Goal: Task Accomplishment & Management: Use online tool/utility

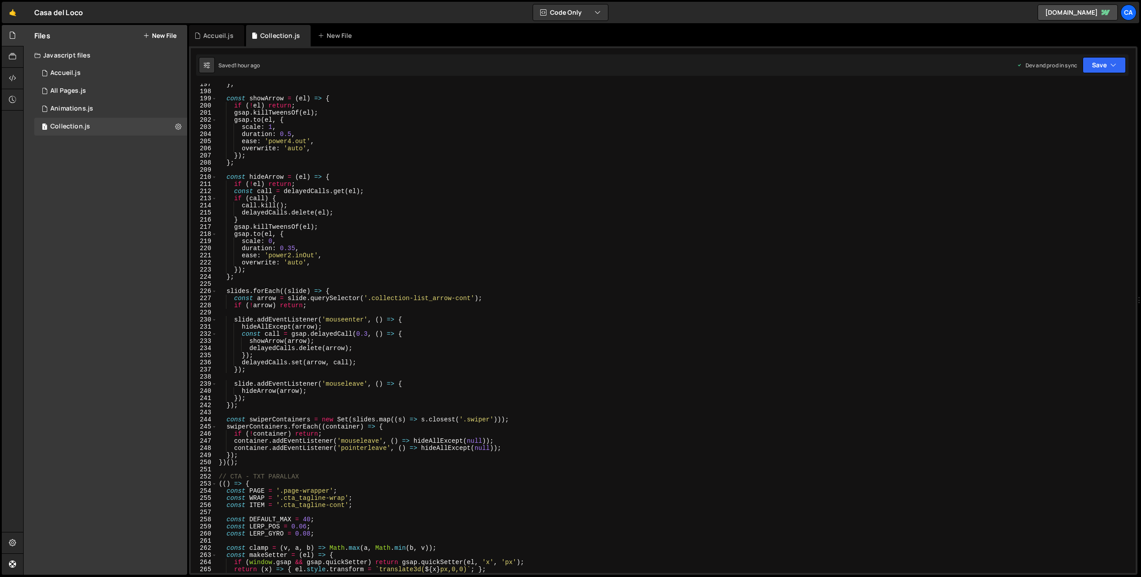
scroll to position [1401, 0]
click at [207, 37] on div "Accueil.js" at bounding box center [218, 35] width 30 height 9
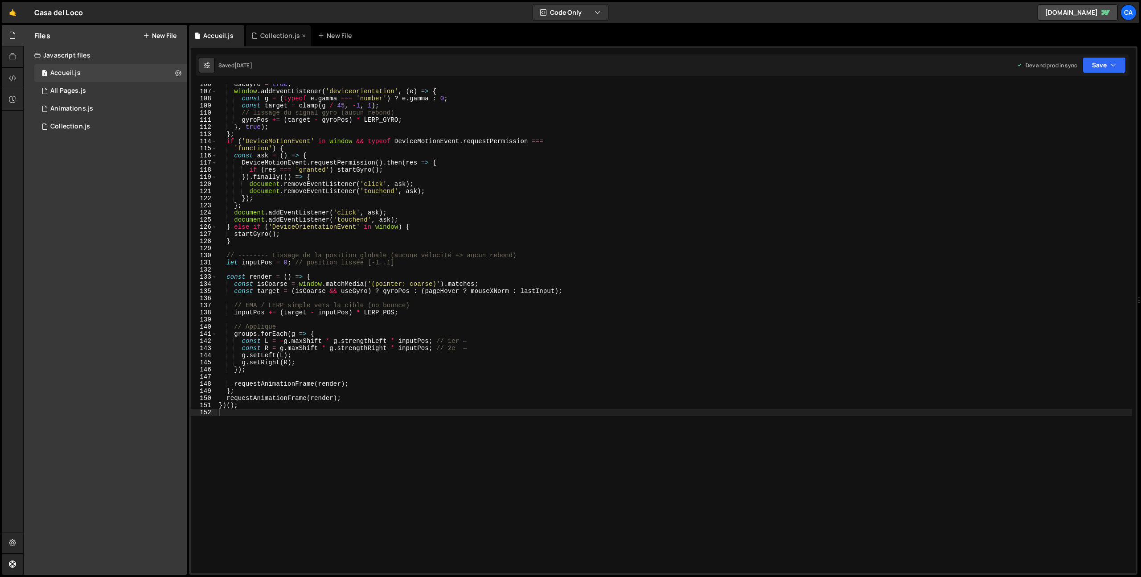
click at [264, 34] on div "Collection.js" at bounding box center [280, 35] width 40 height 9
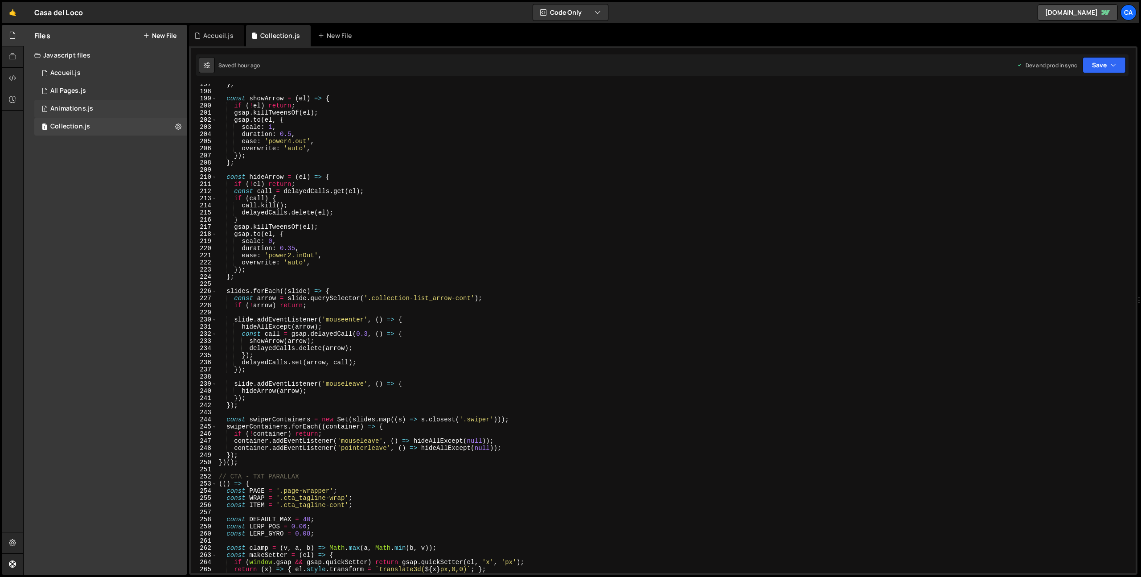
click at [96, 106] on div "1 Animations.js 0" at bounding box center [110, 109] width 153 height 18
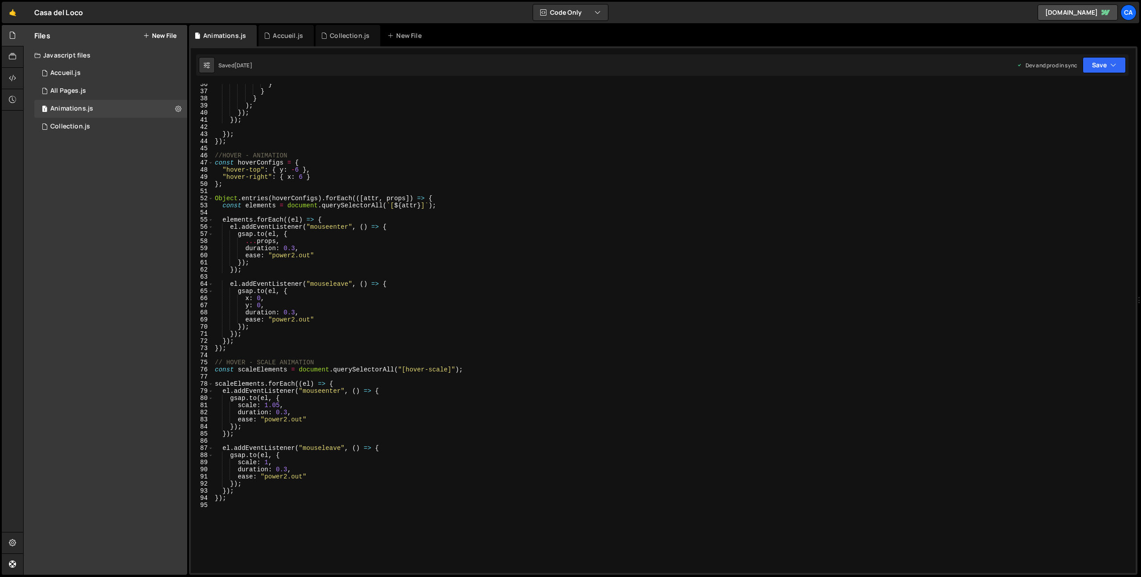
scroll to position [430, 0]
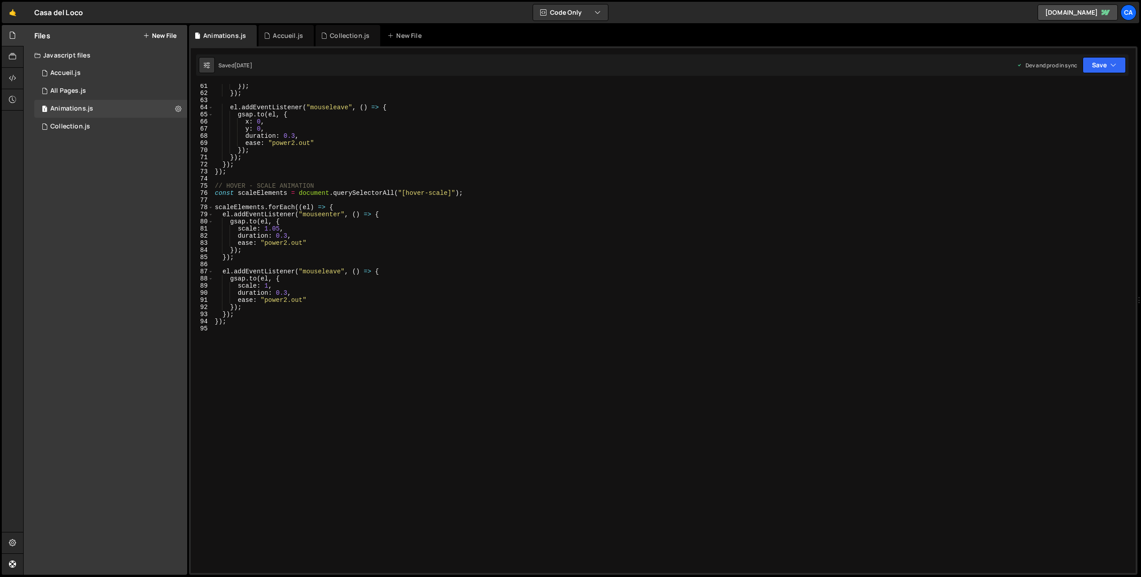
click at [285, 341] on div "}) ; }) ; el . addEventListener ( "mouseleave" , ( ) => { gsap . to ( el , { x …" at bounding box center [672, 333] width 919 height 503
type textarea "// BUTTON - ICON"
click at [241, 346] on div "}) ; }) ; el . addEventListener ( "mouseleave" , ( ) => { gsap . to ( el , { x …" at bounding box center [672, 333] width 919 height 503
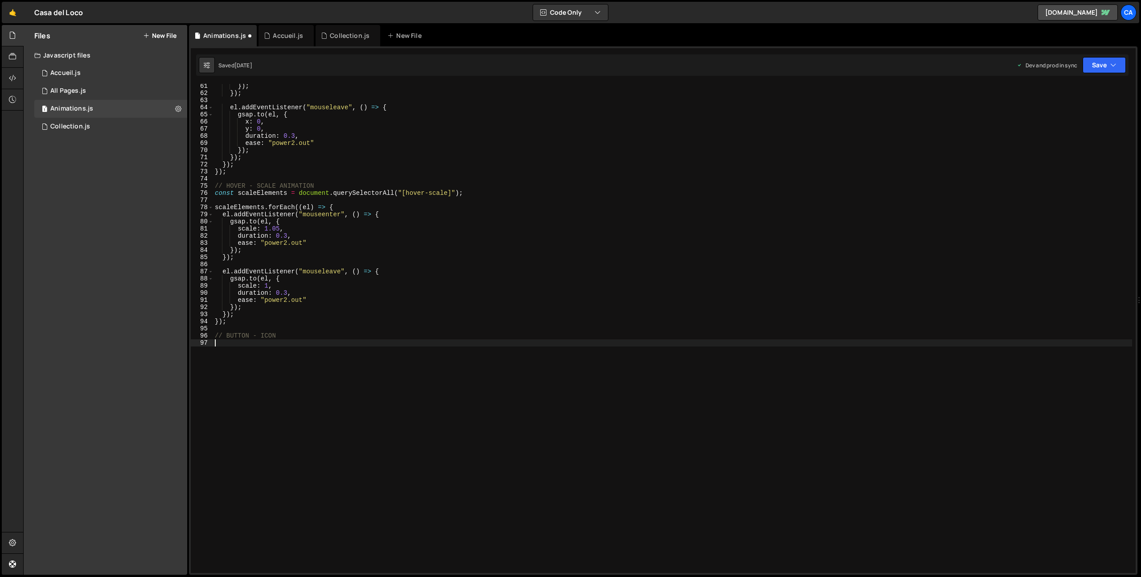
scroll to position [474, 0]
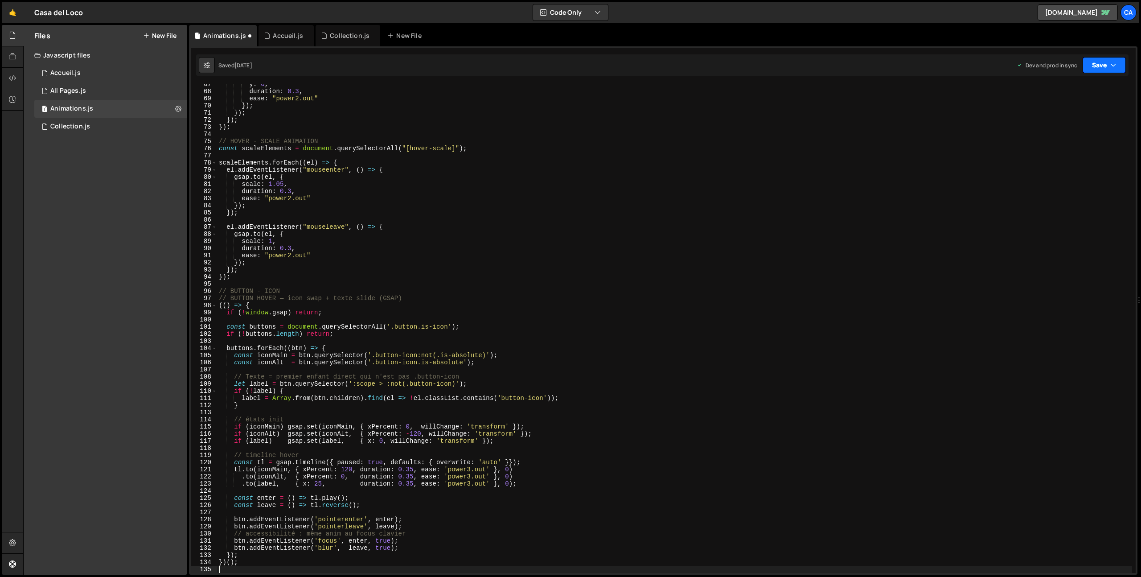
click at [1107, 66] on button "Save" at bounding box center [1104, 65] width 43 height 16
click at [1083, 109] on button "Save to Production S Saved [DATE]" at bounding box center [1074, 121] width 107 height 29
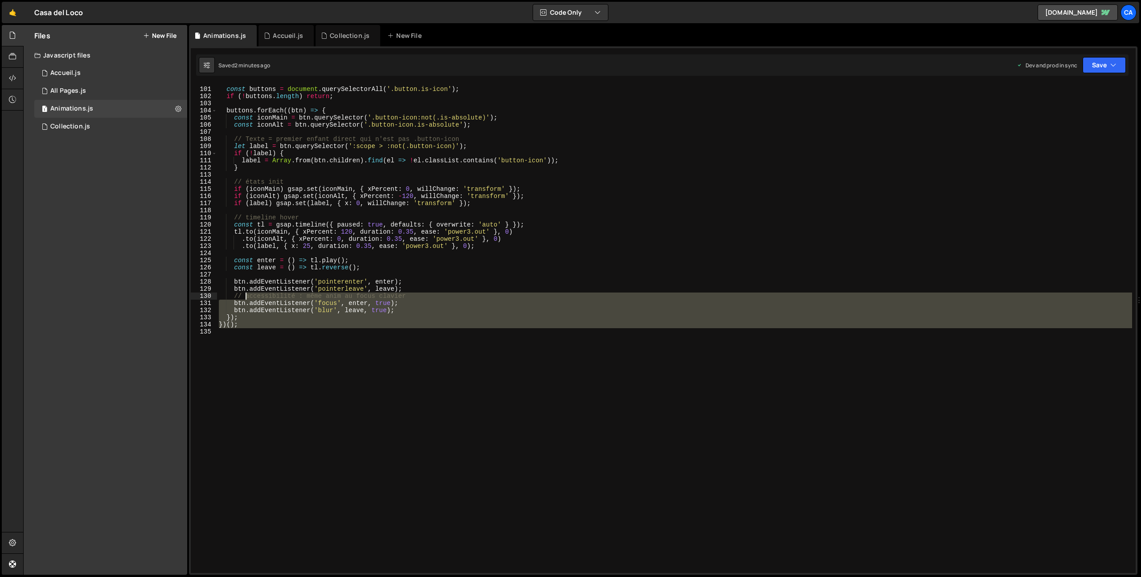
scroll to position [612, 0]
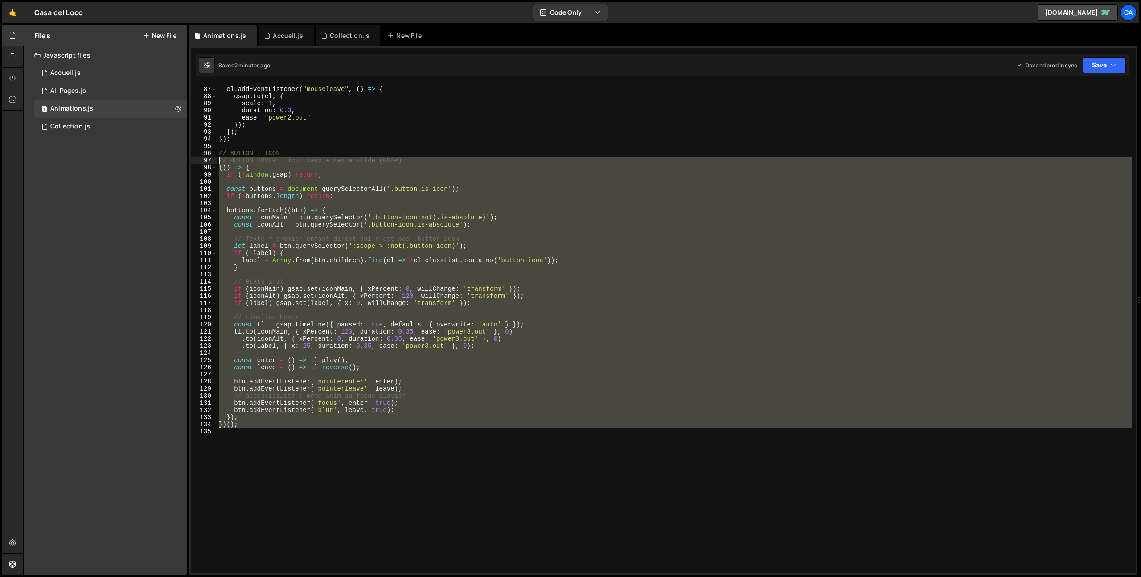
drag, startPoint x: 271, startPoint y: 406, endPoint x: 191, endPoint y: 164, distance: 254.9
click at [191, 164] on div "86 87 88 89 90 91 92 93 94 95 96 97 98 99 100 101 102 103 104 105 106 107 108 1…" at bounding box center [663, 328] width 945 height 489
type textarea "// BUTTON HOVER — icon swap + texte slide (GSAP) (() => {"
paste textarea
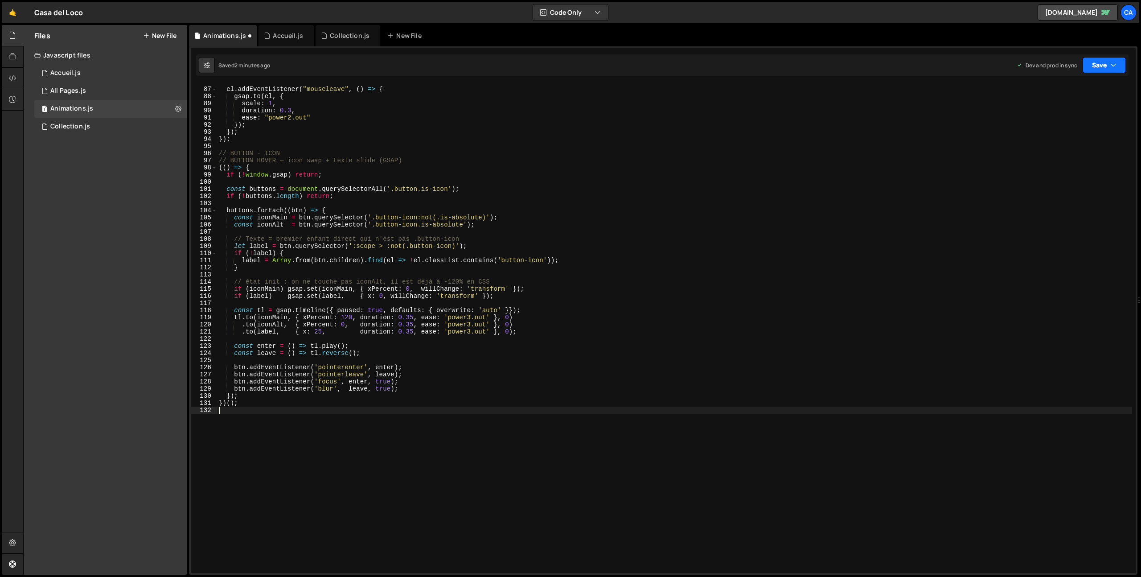
click at [1100, 66] on button "Save" at bounding box center [1104, 65] width 43 height 16
click at [1058, 119] on button "Save to Production S Saved 2 minutes ago" at bounding box center [1074, 121] width 107 height 29
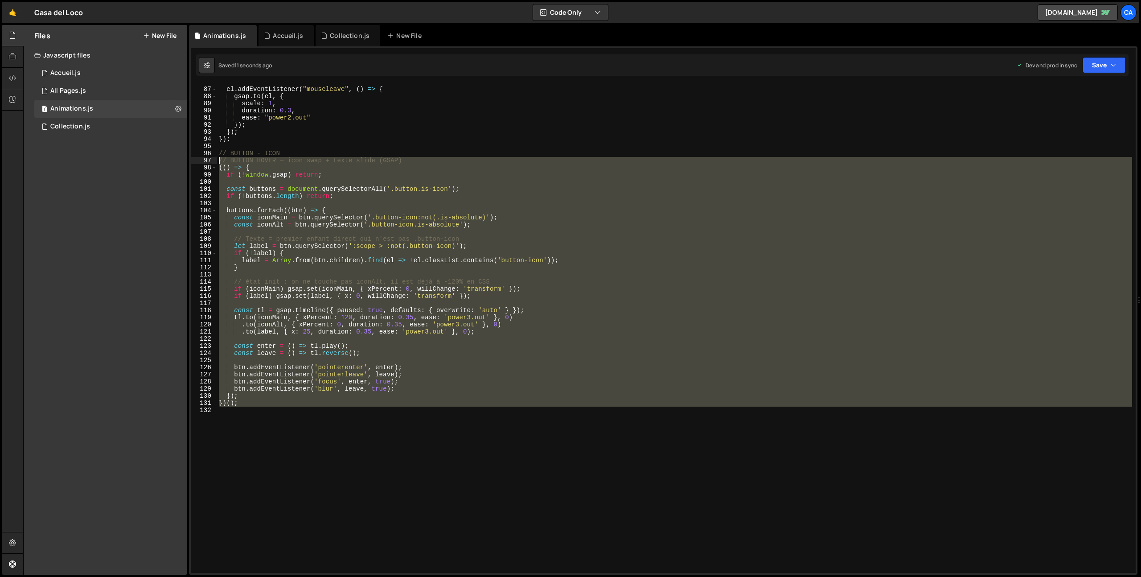
drag, startPoint x: 250, startPoint y: 440, endPoint x: 196, endPoint y: 160, distance: 284.3
click at [196, 160] on div "86 87 88 89 90 91 92 93 94 95 96 97 98 99 100 101 102 103 104 105 106 107 108 1…" at bounding box center [663, 328] width 945 height 489
type textarea "// BUTTON HOVER — icon swap + texte slide (GSAP) (() => {"
paste textarea
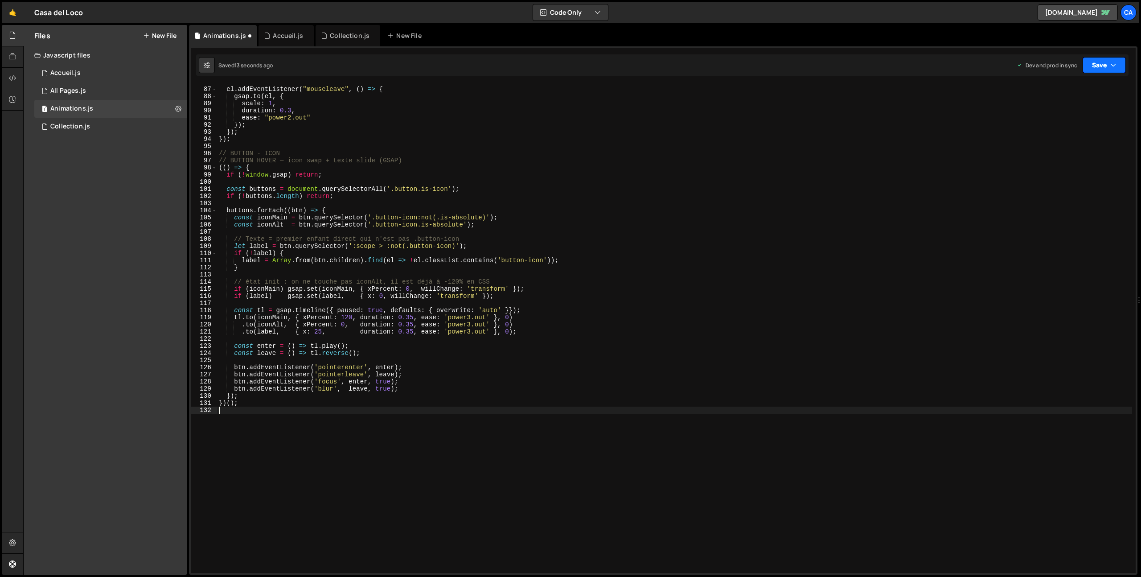
click at [1096, 66] on button "Save" at bounding box center [1104, 65] width 43 height 16
click at [1056, 128] on div "12 seconds ago" at bounding box center [1063, 126] width 39 height 8
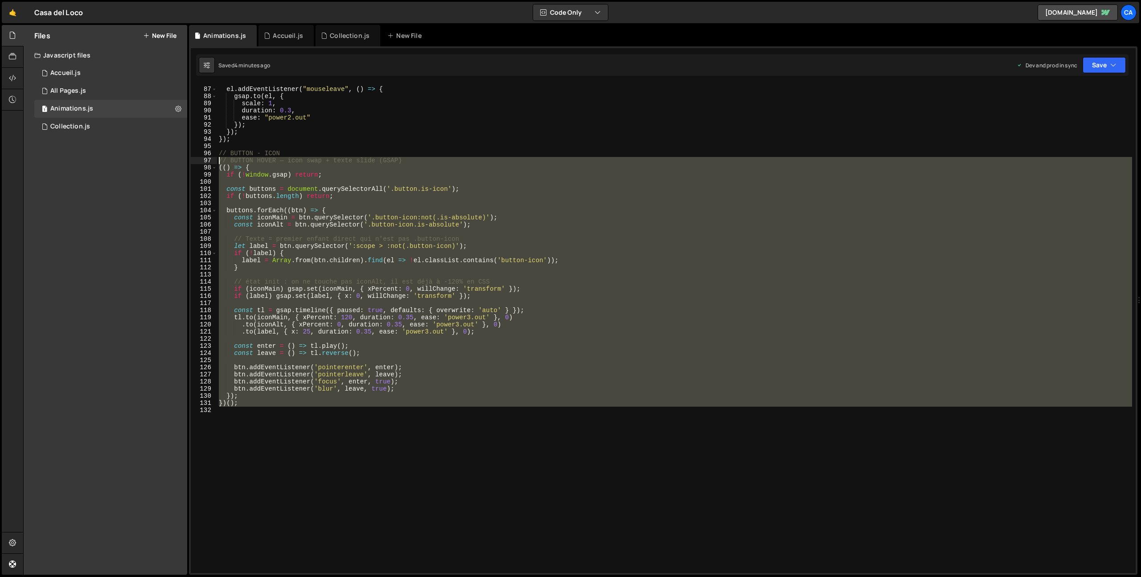
drag, startPoint x: 256, startPoint y: 459, endPoint x: 204, endPoint y: 162, distance: 301.0
click at [204, 162] on div "86 87 88 89 90 91 92 93 94 95 96 97 98 99 100 101 102 103 104 105 106 107 108 1…" at bounding box center [663, 328] width 945 height 489
type textarea "// BUTTON HOVER — icon swap + texte slide (GSAP) (() => {"
paste textarea
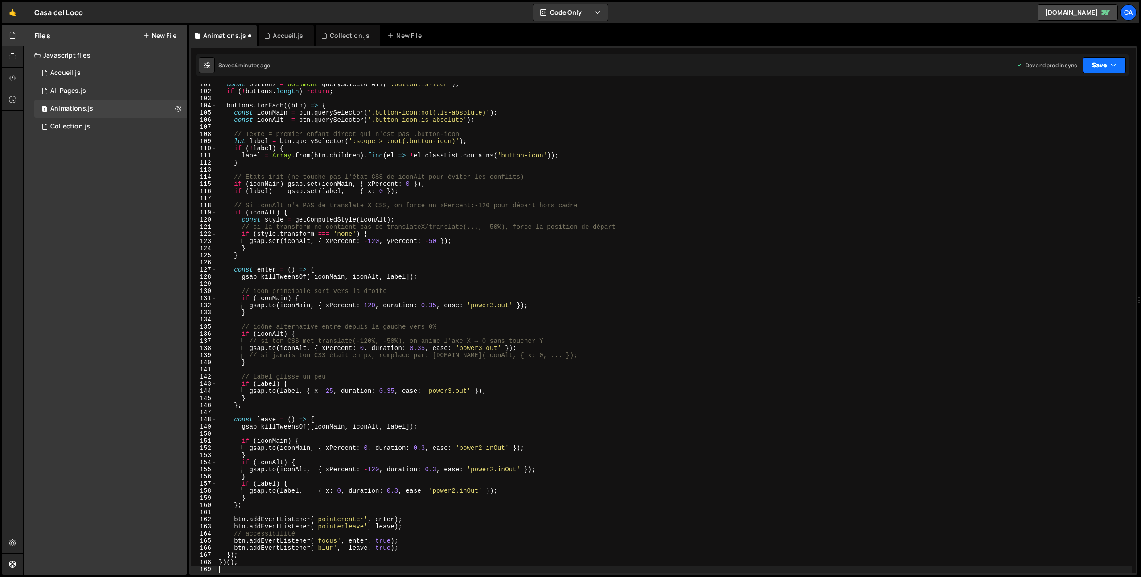
drag, startPoint x: 1107, startPoint y: 60, endPoint x: 1103, endPoint y: 68, distance: 8.8
click at [1107, 61] on button "Save" at bounding box center [1104, 65] width 43 height 16
click at [1065, 115] on div "Save to Production S" at bounding box center [1074, 115] width 93 height 9
click at [486, 314] on div "const buttons = document . querySelectorAll ( '.button.is-icon' ) ; if ( ! butt…" at bounding box center [674, 332] width 915 height 503
type textarea "})();"
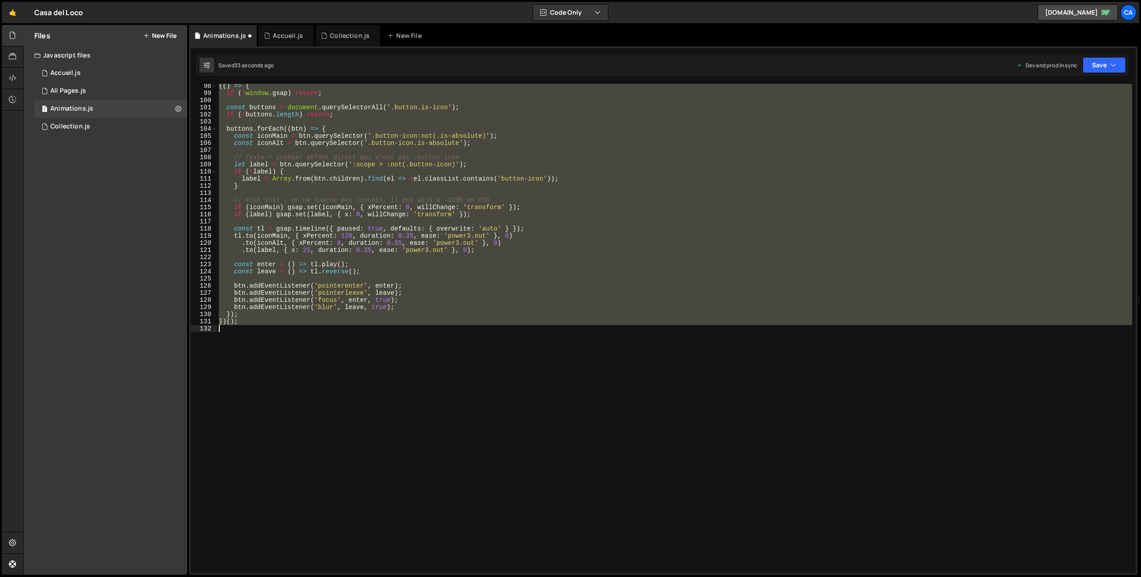
scroll to position [652, 0]
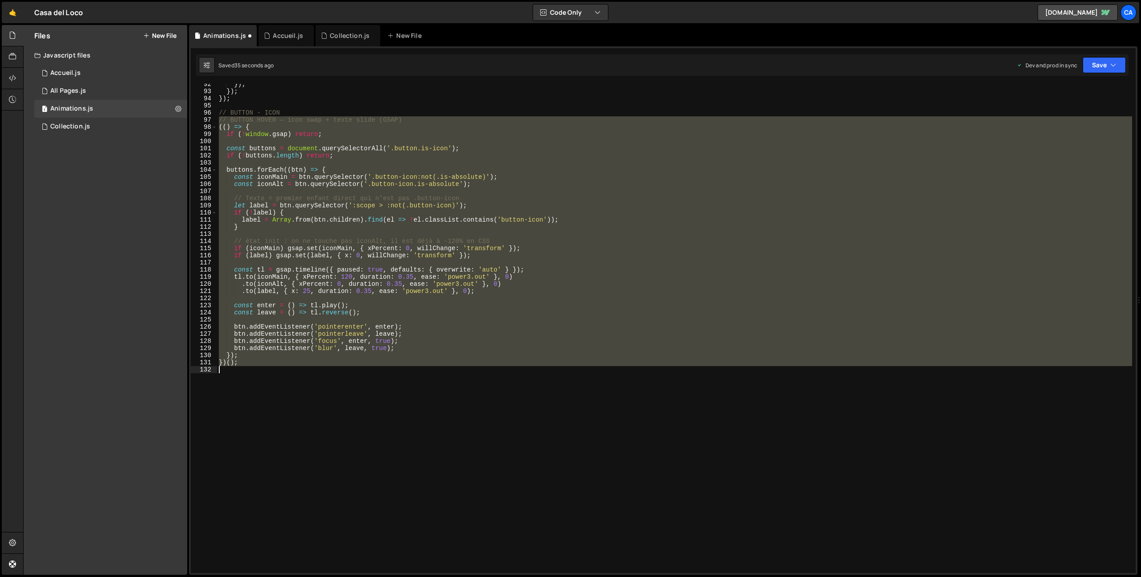
click at [461, 188] on div "}) ; }) ; }) ; // BUTTON - ICON // BUTTON HOVER — icon swap + texte slide (GSAP…" at bounding box center [674, 328] width 915 height 489
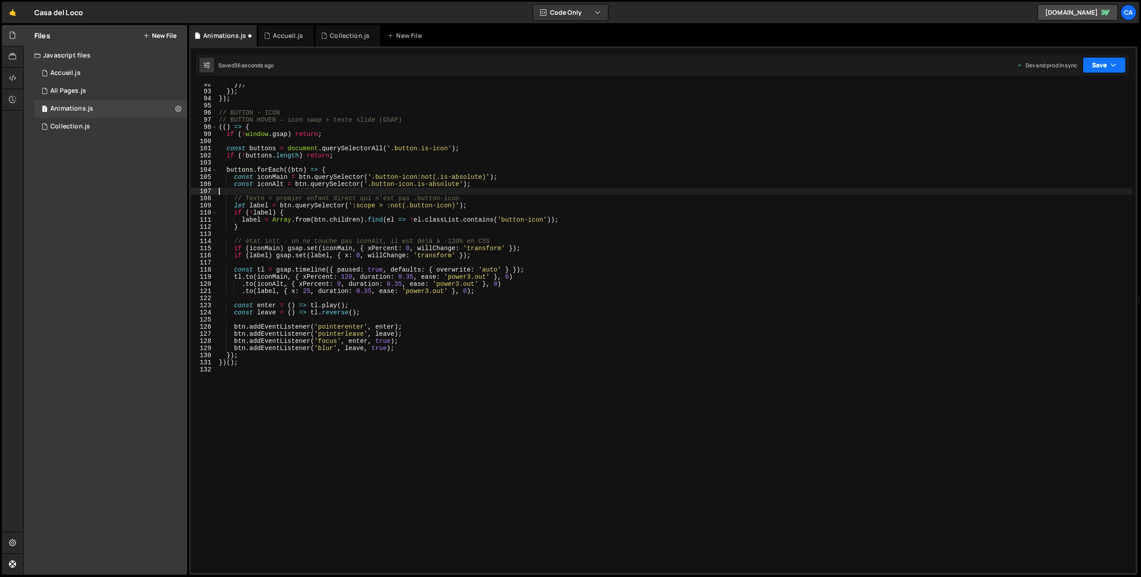
click at [1105, 65] on button "Save" at bounding box center [1104, 65] width 43 height 16
click at [1080, 125] on div "34 seconds ago" at bounding box center [1064, 126] width 40 height 8
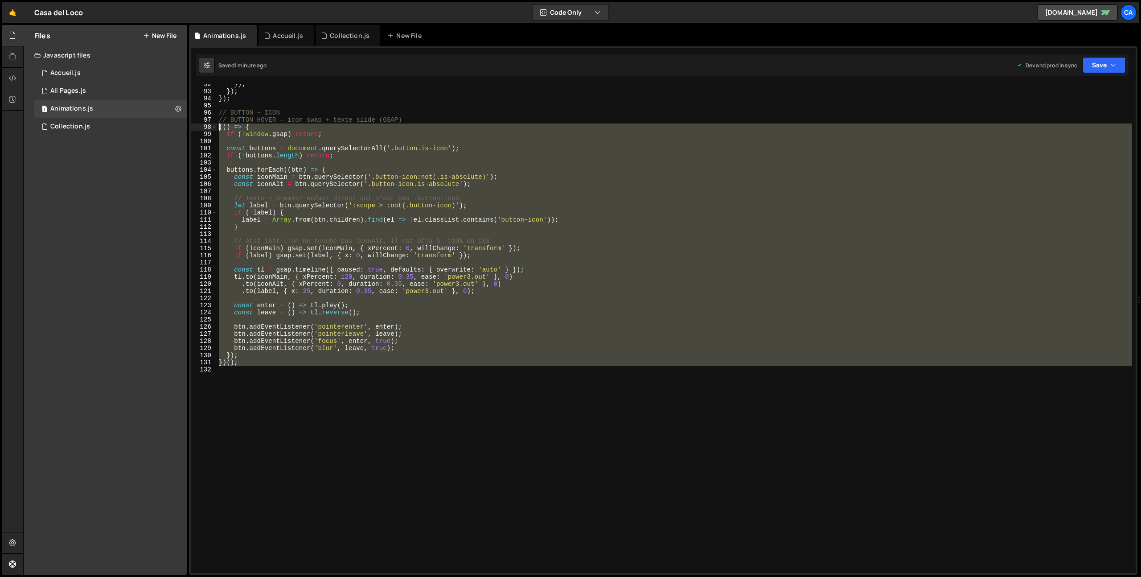
drag, startPoint x: 292, startPoint y: 437, endPoint x: 217, endPoint y: 129, distance: 316.8
click at [217, 129] on div "92 93 94 95 96 97 98 99 100 101 102 103 104 105 106 107 108 109 110 111 112 113…" at bounding box center [663, 328] width 945 height 489
type textarea "(() => { if (!window.gsap) return;"
type textarea "// état init : on ne touche pas iconAlt, il est déjà à -120% en CSS"
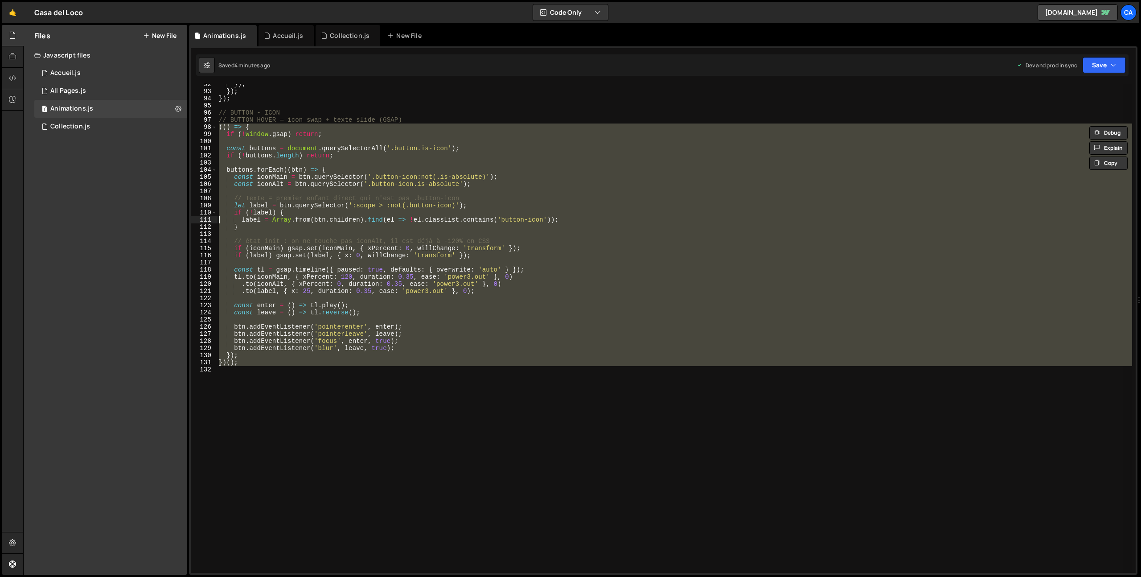
type textarea "const enter = () => [DOMAIN_NAME]();"
type textarea "})();"
click at [261, 418] on div "}) ; }) ; }) ; // BUTTON - ICON // BUTTON HOVER — icon swap + texte slide (GSAP…" at bounding box center [674, 332] width 915 height 503
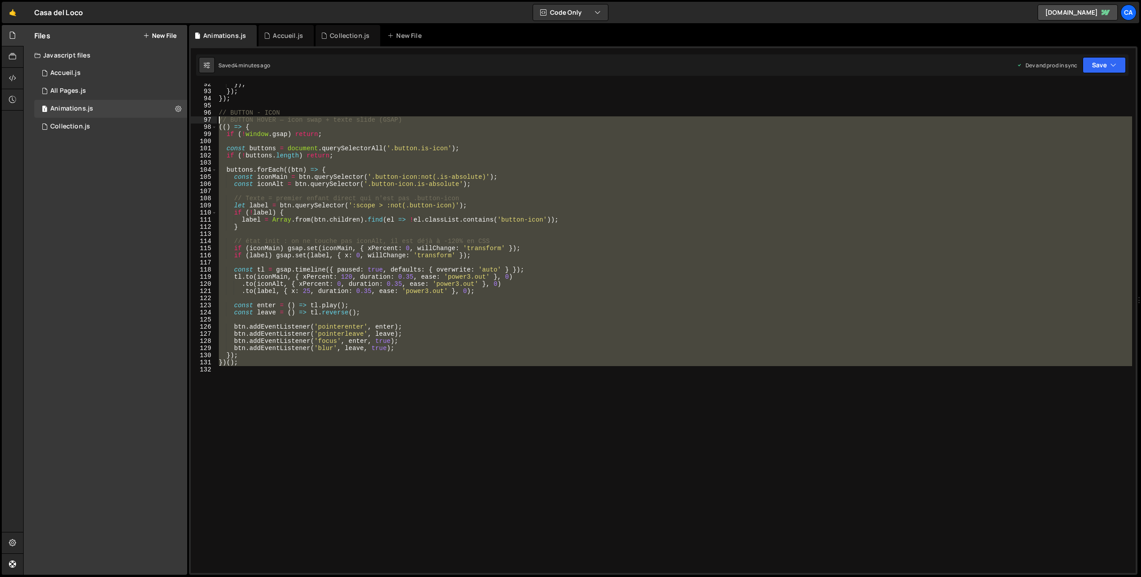
drag, startPoint x: 262, startPoint y: 418, endPoint x: 203, endPoint y: 119, distance: 305.3
click at [203, 119] on div "92 93 94 95 96 97 98 99 100 101 102 103 104 105 106 107 108 109 110 111 112 113…" at bounding box center [663, 328] width 945 height 489
type textarea "// BUTTON HOVER — icon swap + texte slide (GSAP) (() => {"
paste textarea
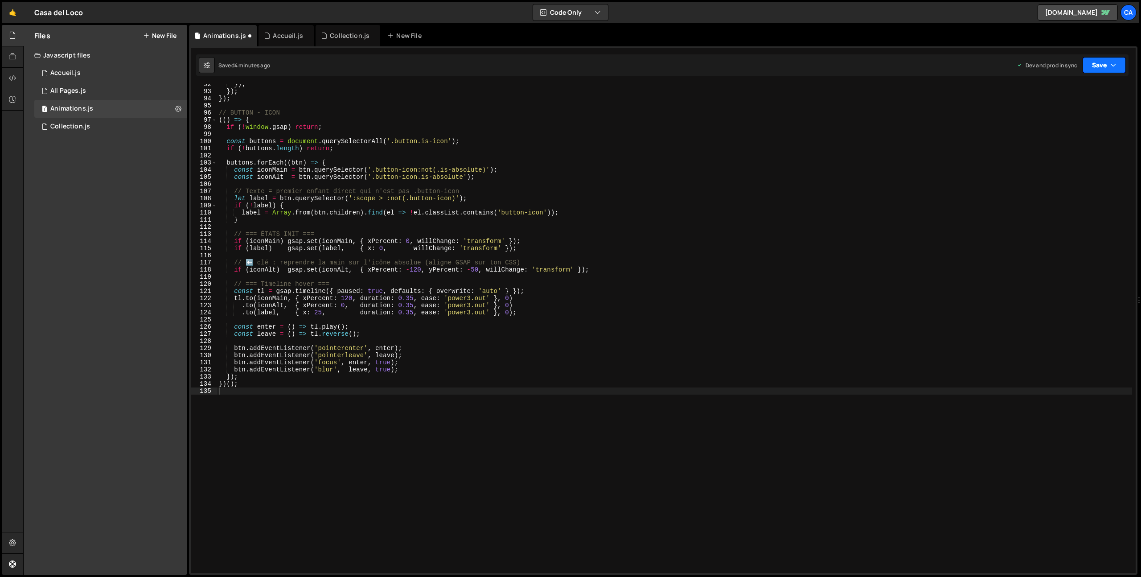
click at [1089, 66] on button "Save" at bounding box center [1104, 65] width 43 height 16
click at [1075, 124] on div "4 minutes ago" at bounding box center [1061, 126] width 35 height 8
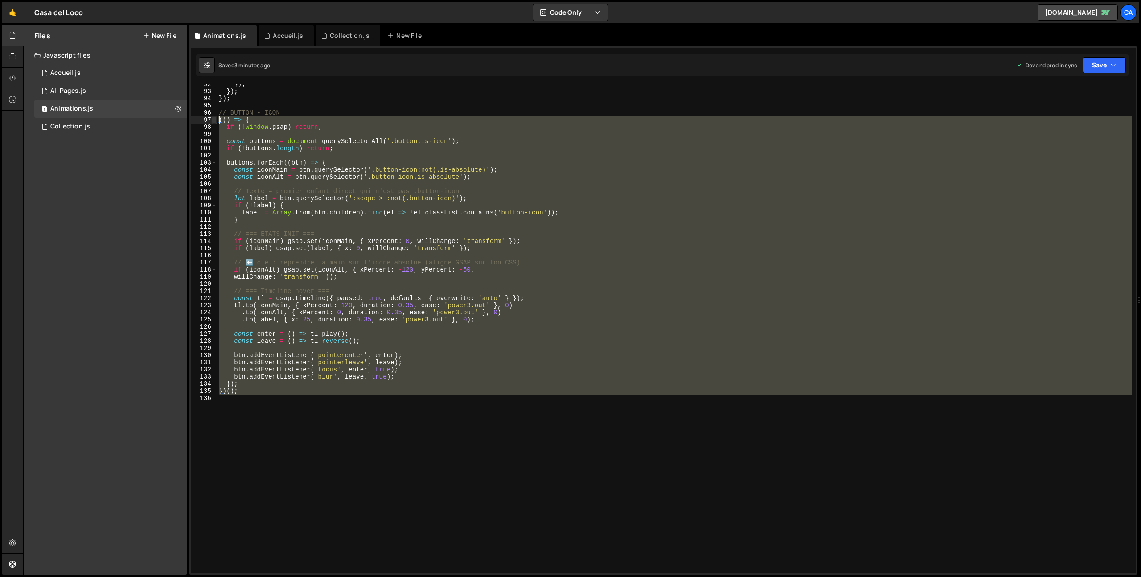
drag, startPoint x: 292, startPoint y: 409, endPoint x: 213, endPoint y: 118, distance: 301.3
click at [213, 118] on div "92 93 94 95 96 97 98 99 100 101 102 103 104 105 106 107 108 109 110 111 112 113…" at bounding box center [663, 328] width 945 height 489
type textarea "(() => { if (!window.gsap) return;"
paste textarea
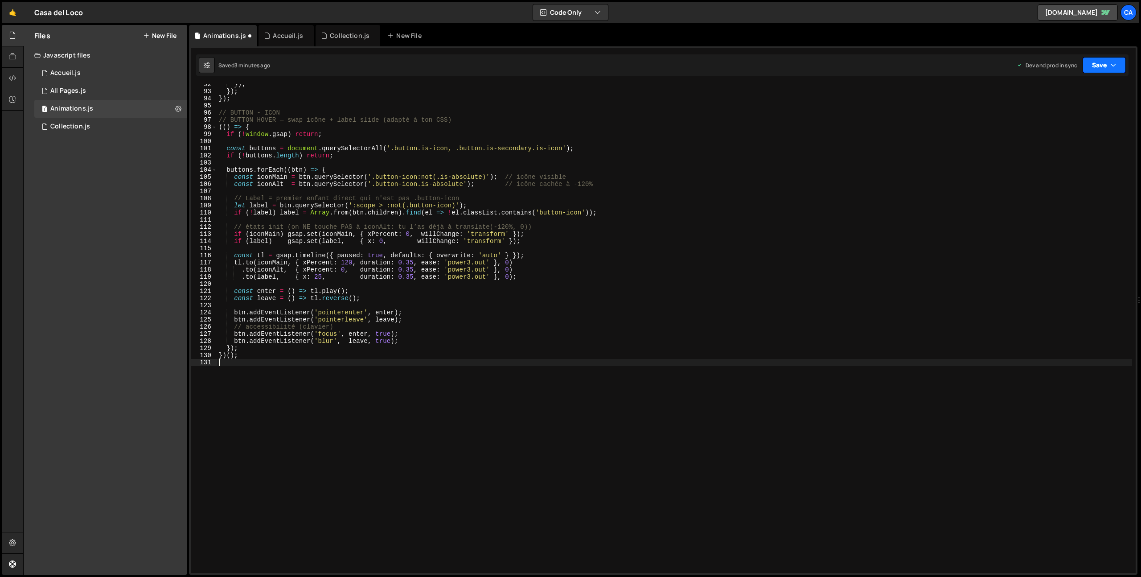
click at [1102, 67] on button "Save" at bounding box center [1104, 65] width 43 height 16
click at [1068, 123] on div "3 minutes ago" at bounding box center [1061, 126] width 35 height 8
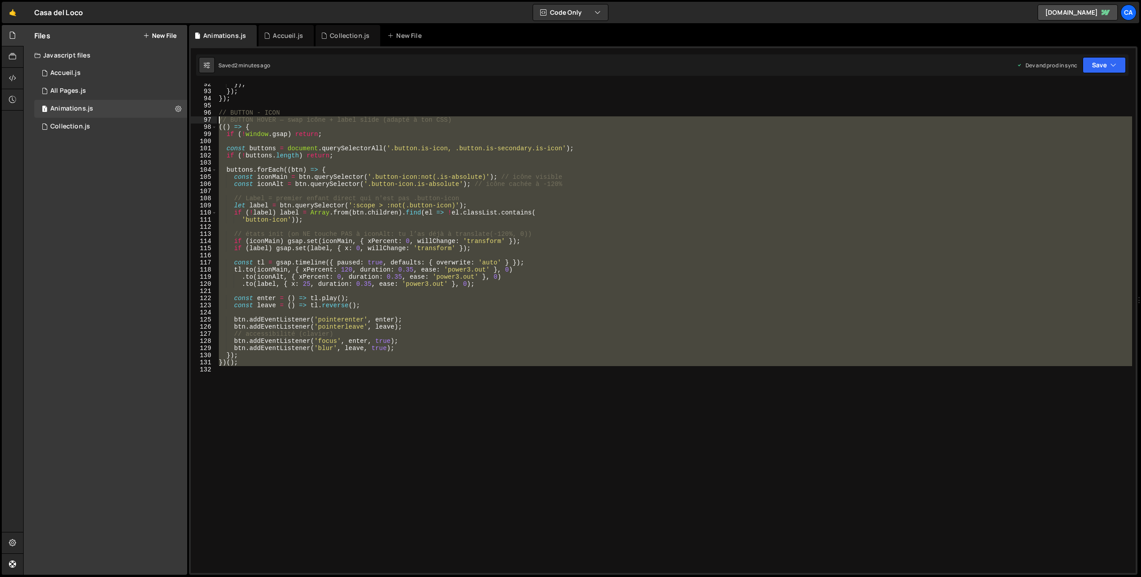
drag, startPoint x: 254, startPoint y: 361, endPoint x: 210, endPoint y: 118, distance: 246.8
click at [210, 118] on div "92 93 94 95 96 97 98 99 100 101 102 103 104 105 106 107 108 109 110 111 112 113…" at bounding box center [663, 328] width 945 height 489
type textarea "// BUTTON HOVER — swap icône + label slide (adapté à ton CSS) (() => {"
paste textarea
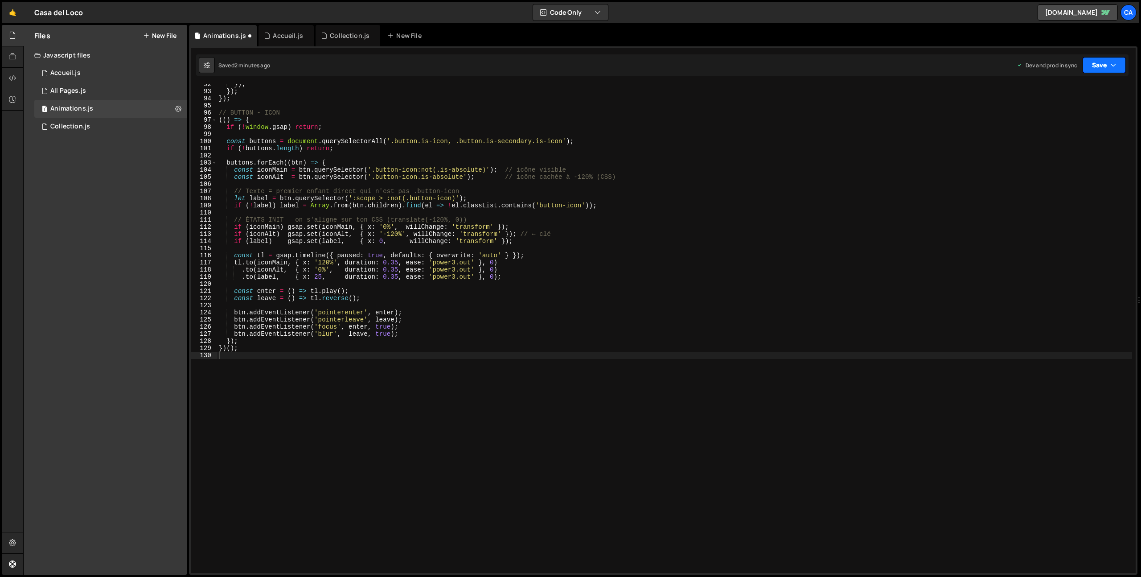
click at [1115, 58] on button "Save" at bounding box center [1104, 65] width 43 height 16
drag, startPoint x: 1058, startPoint y: 117, endPoint x: 890, endPoint y: 93, distance: 169.3
click at [1057, 117] on div "Save to Production S" at bounding box center [1074, 115] width 93 height 9
